Goal: Check status: Check status

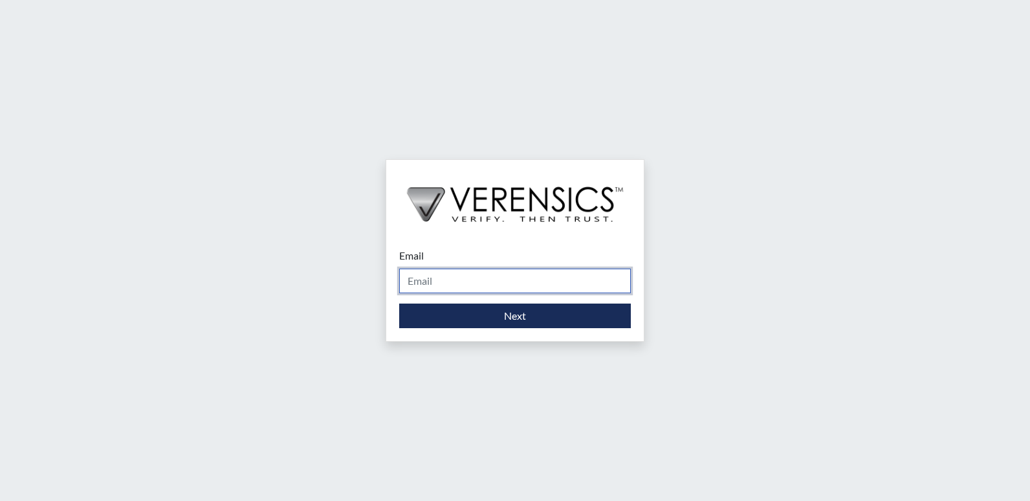
click at [515, 280] on input "Email" at bounding box center [515, 281] width 232 height 25
type input "[PERSON_NAME][EMAIL_ADDRESS][DOMAIN_NAME]"
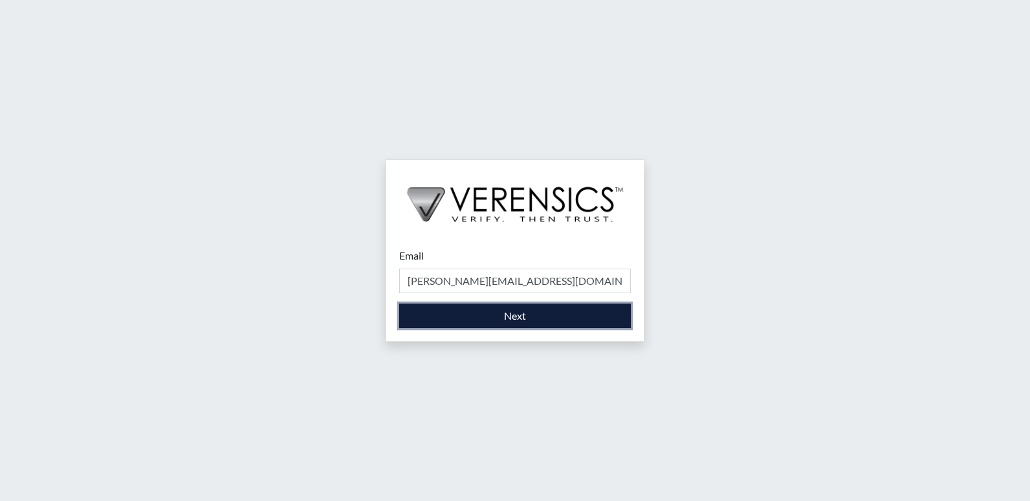
click at [500, 317] on button "Next" at bounding box center [515, 316] width 232 height 25
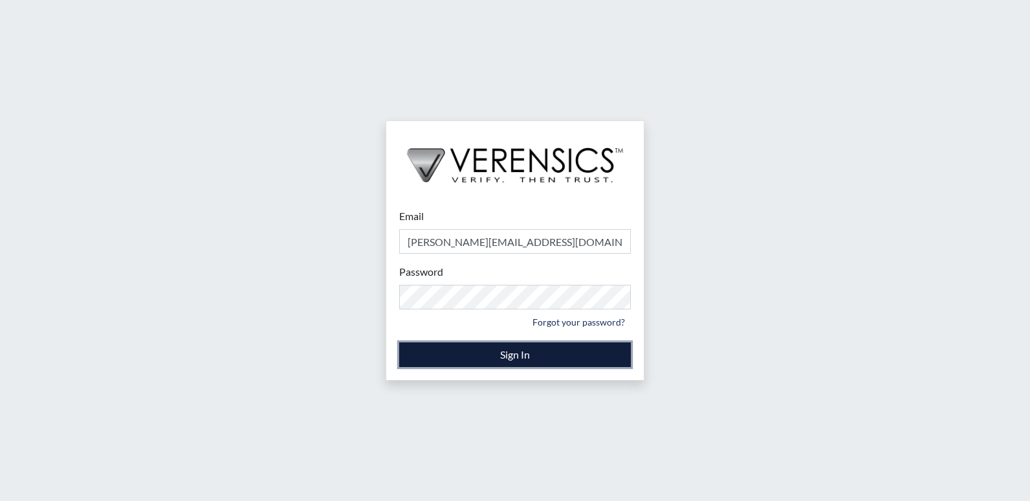
click at [517, 349] on button "Sign In" at bounding box center [515, 354] width 232 height 25
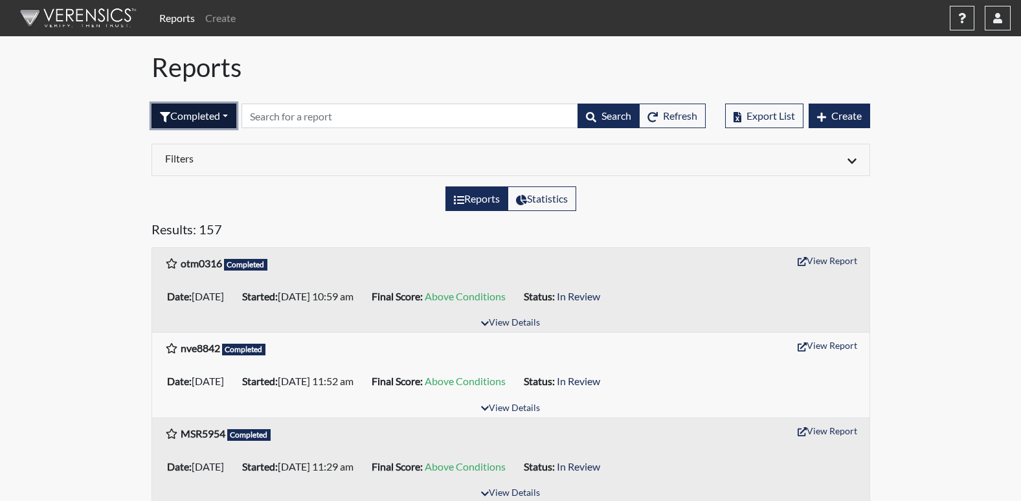
click at [231, 116] on button "Completed" at bounding box center [193, 116] width 85 height 25
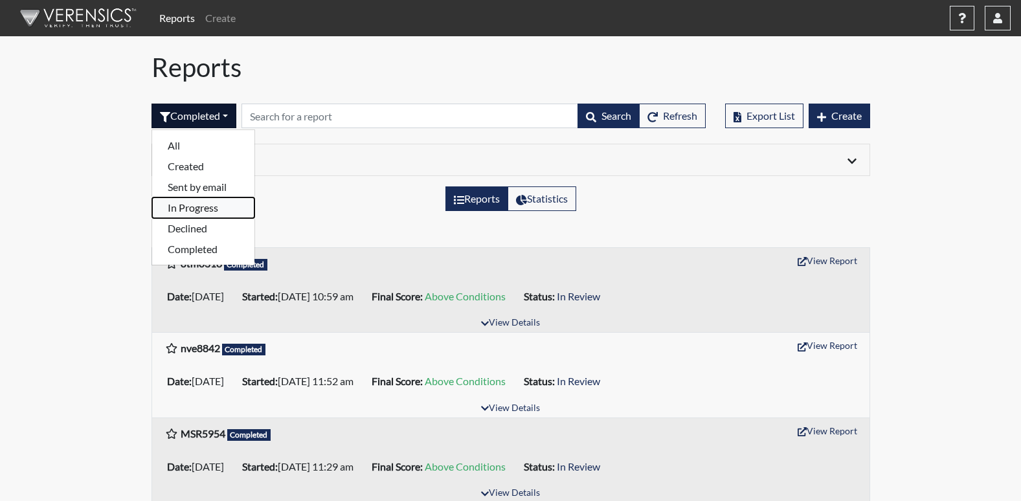
click at [181, 208] on button "In Progress" at bounding box center [203, 207] width 102 height 21
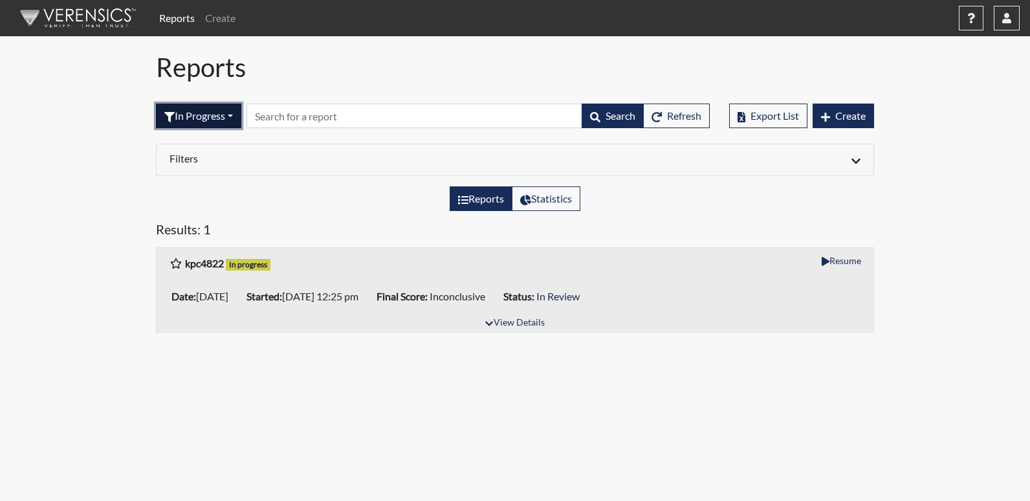
click at [237, 117] on button "In Progress" at bounding box center [198, 116] width 85 height 25
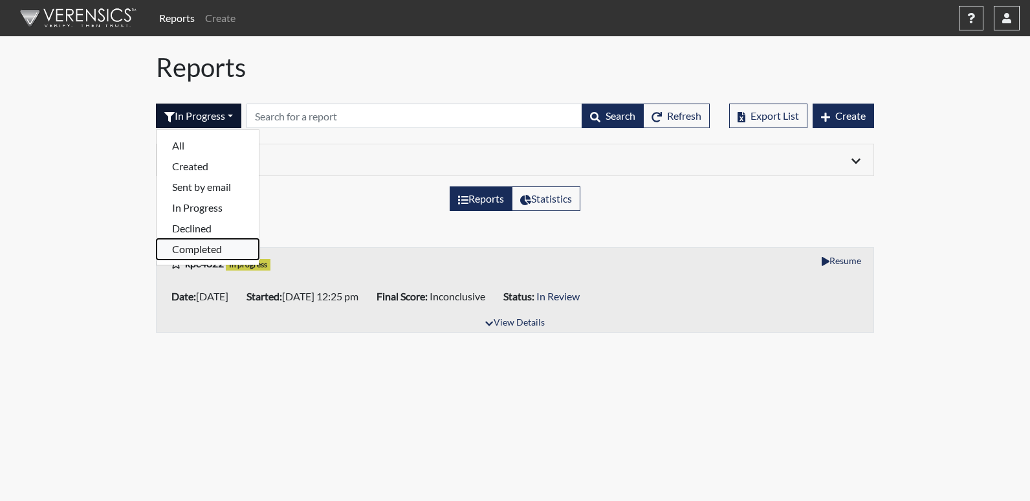
click at [192, 249] on button "Completed" at bounding box center [208, 249] width 102 height 21
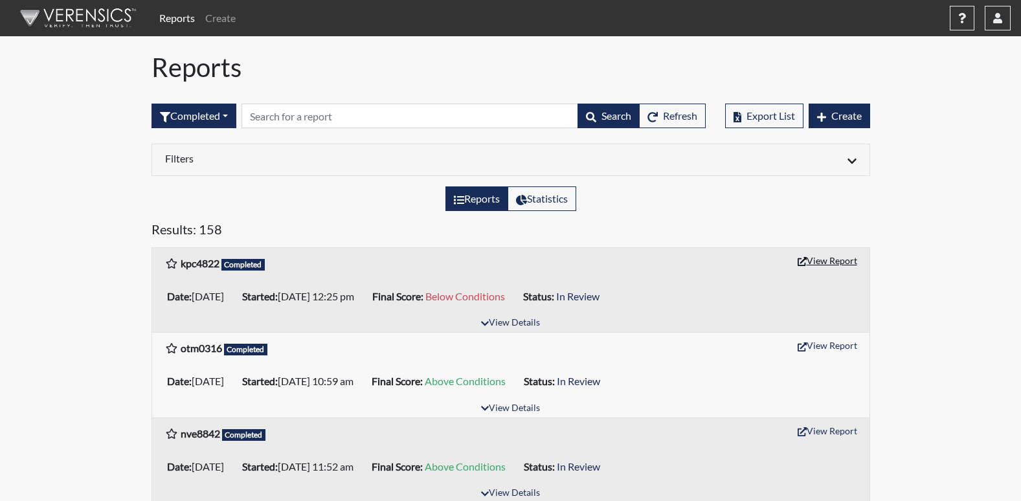
click at [825, 263] on button "View Report" at bounding box center [827, 260] width 71 height 20
click at [831, 258] on button "View Report" at bounding box center [827, 260] width 71 height 20
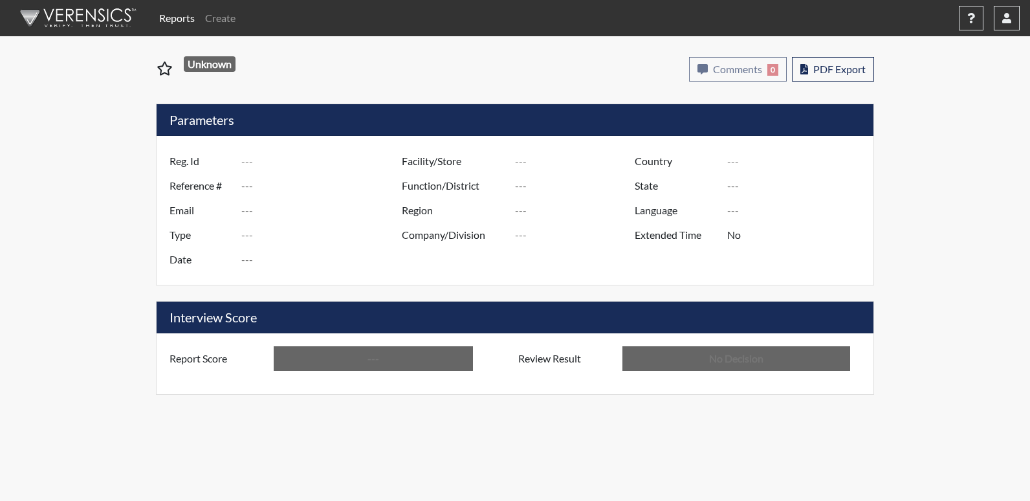
type input "kpc4822"
type input "51544"
type input "---"
type input "Corrections Pre-Employment"
type input "[DATE]"
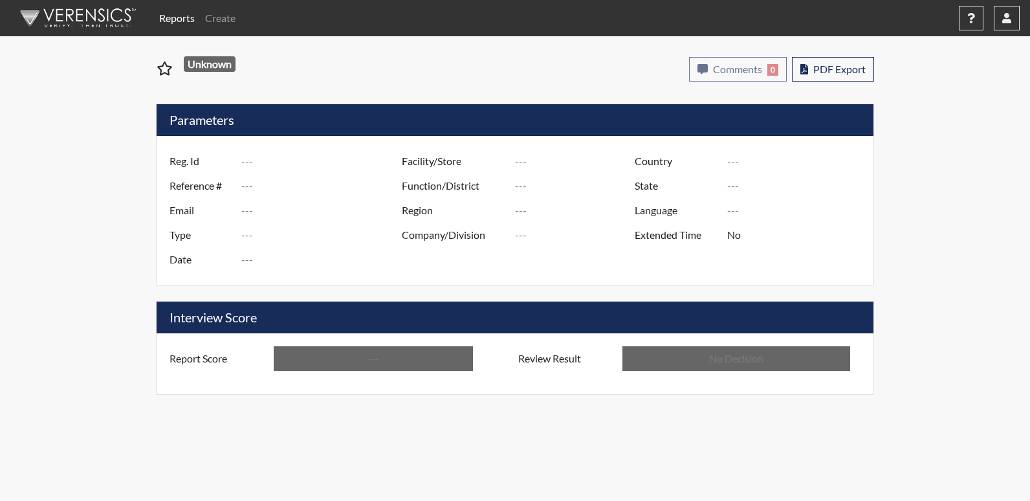
type input "[PERSON_NAME]"
type input "[GEOGRAPHIC_DATA]"
type input "[US_STATE]"
type input "English"
type input "Below Conditions"
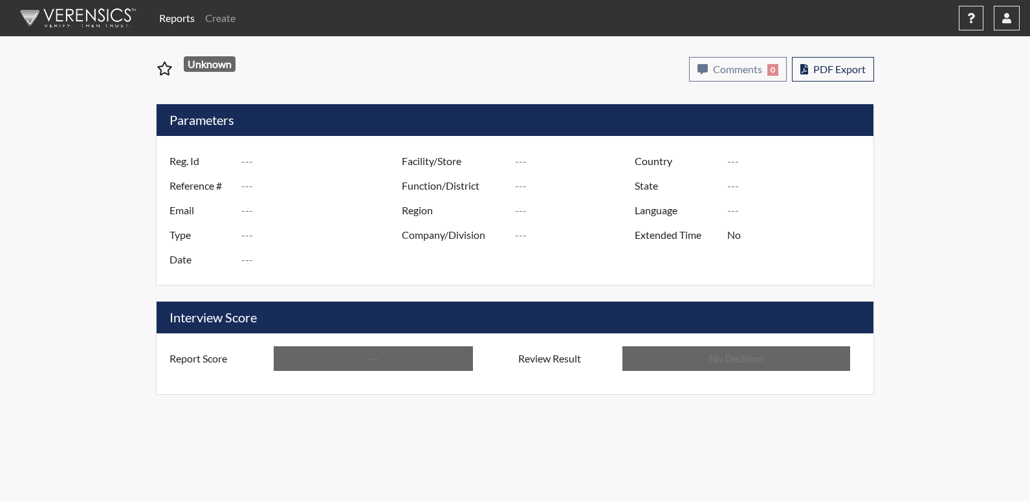
type input "In Review"
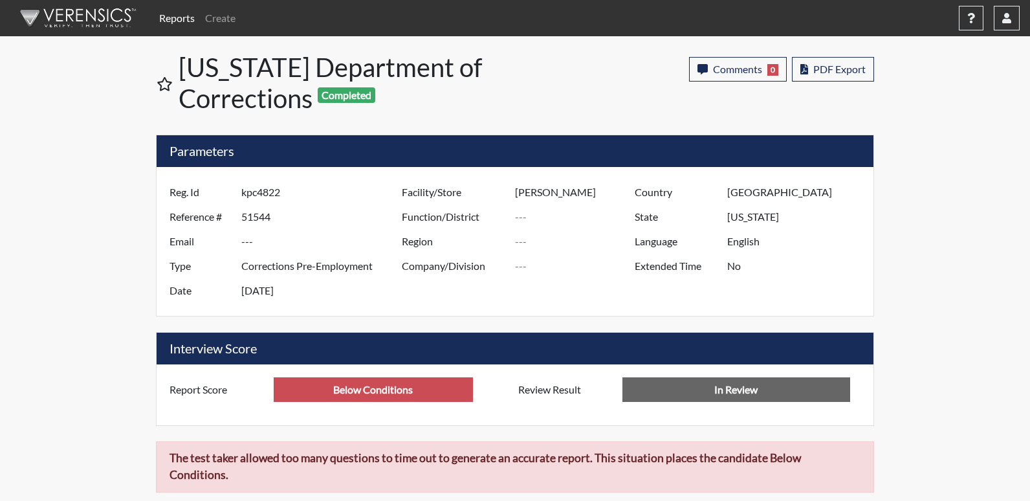
drag, startPoint x: 287, startPoint y: 194, endPoint x: 168, endPoint y: 188, distance: 119.2
click at [168, 188] on div "Reg. Id kpc4822" at bounding box center [282, 192] width 245 height 25
drag, startPoint x: 168, startPoint y: 188, endPoint x: 260, endPoint y: 195, distance: 92.1
